Goal: Transaction & Acquisition: Purchase product/service

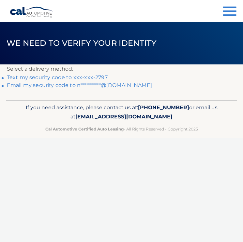
click at [87, 78] on link "Text my security code to xxx-xxx-2797" at bounding box center [57, 77] width 101 height 6
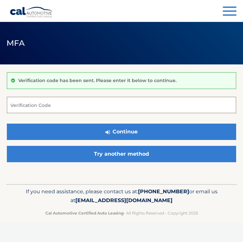
click at [70, 101] on input "Verification Code" at bounding box center [122, 105] width 230 height 16
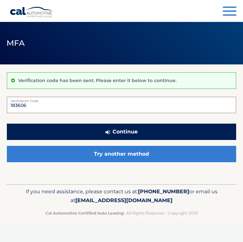
type input "183606"
click at [69, 133] on button "Continue" at bounding box center [122, 131] width 230 height 16
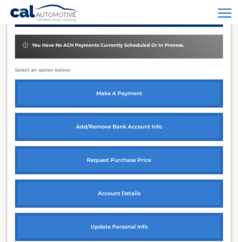
scroll to position [229, 0]
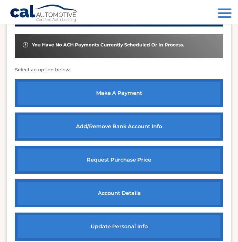
click at [126, 91] on link "make a payment" at bounding box center [119, 93] width 208 height 28
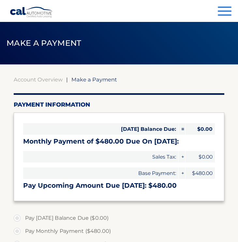
select select "YTE0OTM3YTUtM2I3YS00MzNiLWJjZmUtZTQzMzk5NmRlMjBi"
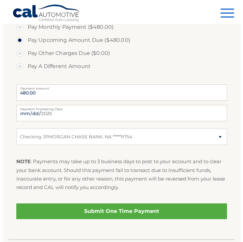
scroll to position [204, 0]
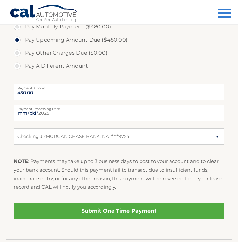
click at [142, 211] on link "Submit One Time Payment" at bounding box center [119, 211] width 211 height 16
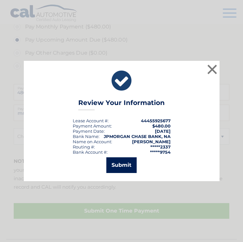
click at [127, 168] on button "Submit" at bounding box center [121, 165] width 30 height 16
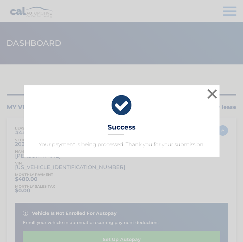
click at [220, 93] on div "× Success Your payment is being processed. Thank you for your submission." at bounding box center [121, 120] width 239 height 71
